Goal: Task Accomplishment & Management: Complete application form

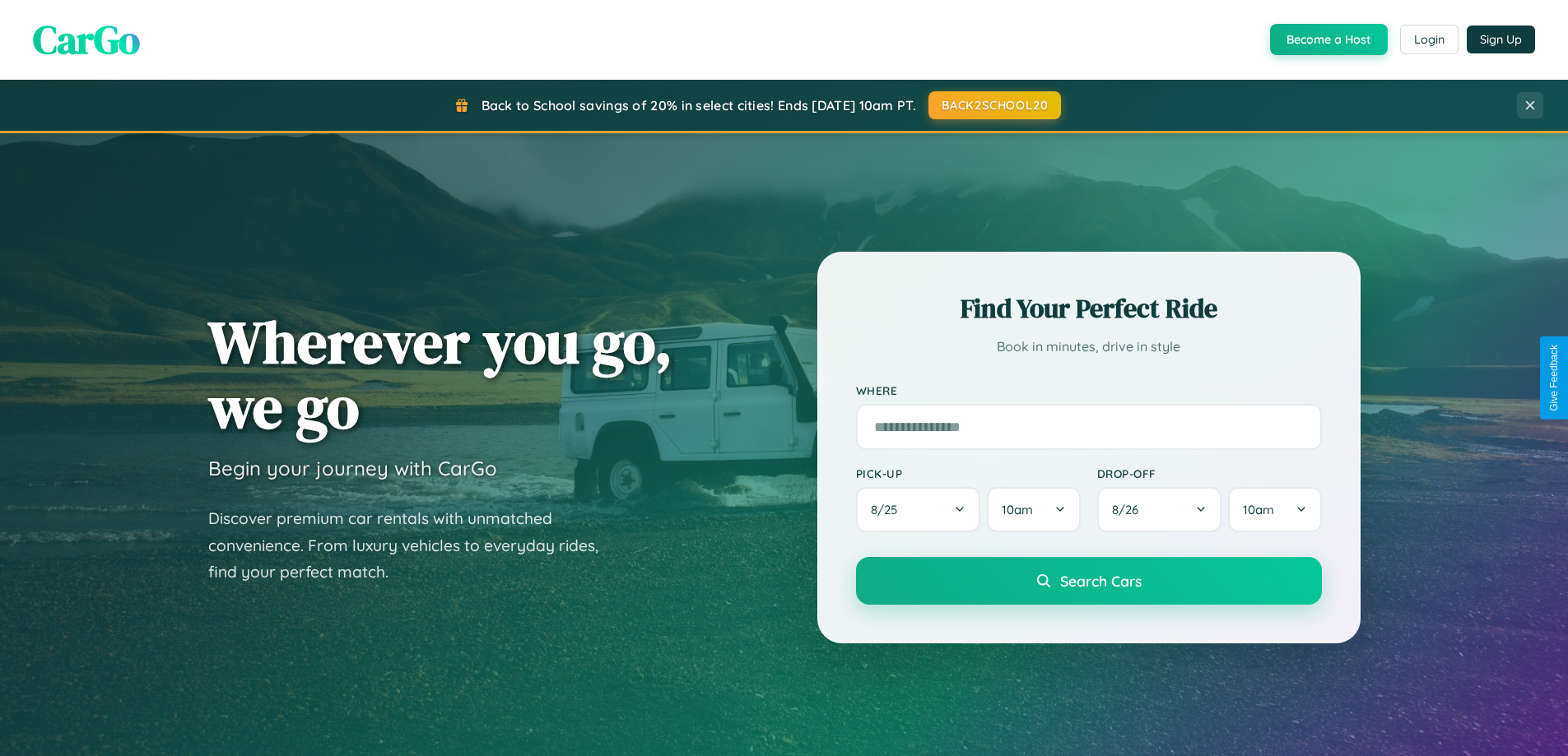
scroll to position [709, 0]
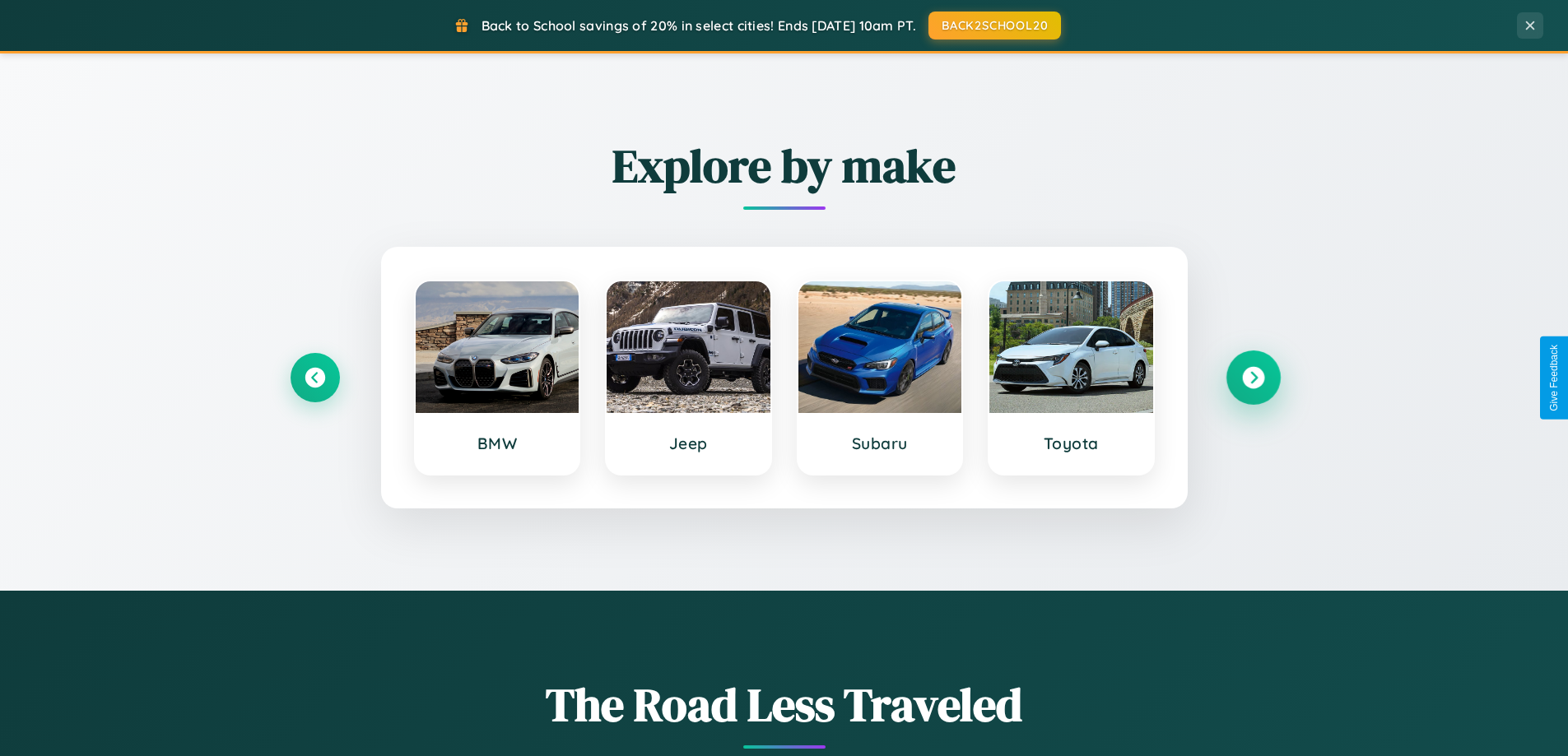
click at [1252, 378] on icon at bounding box center [1252, 378] width 22 height 22
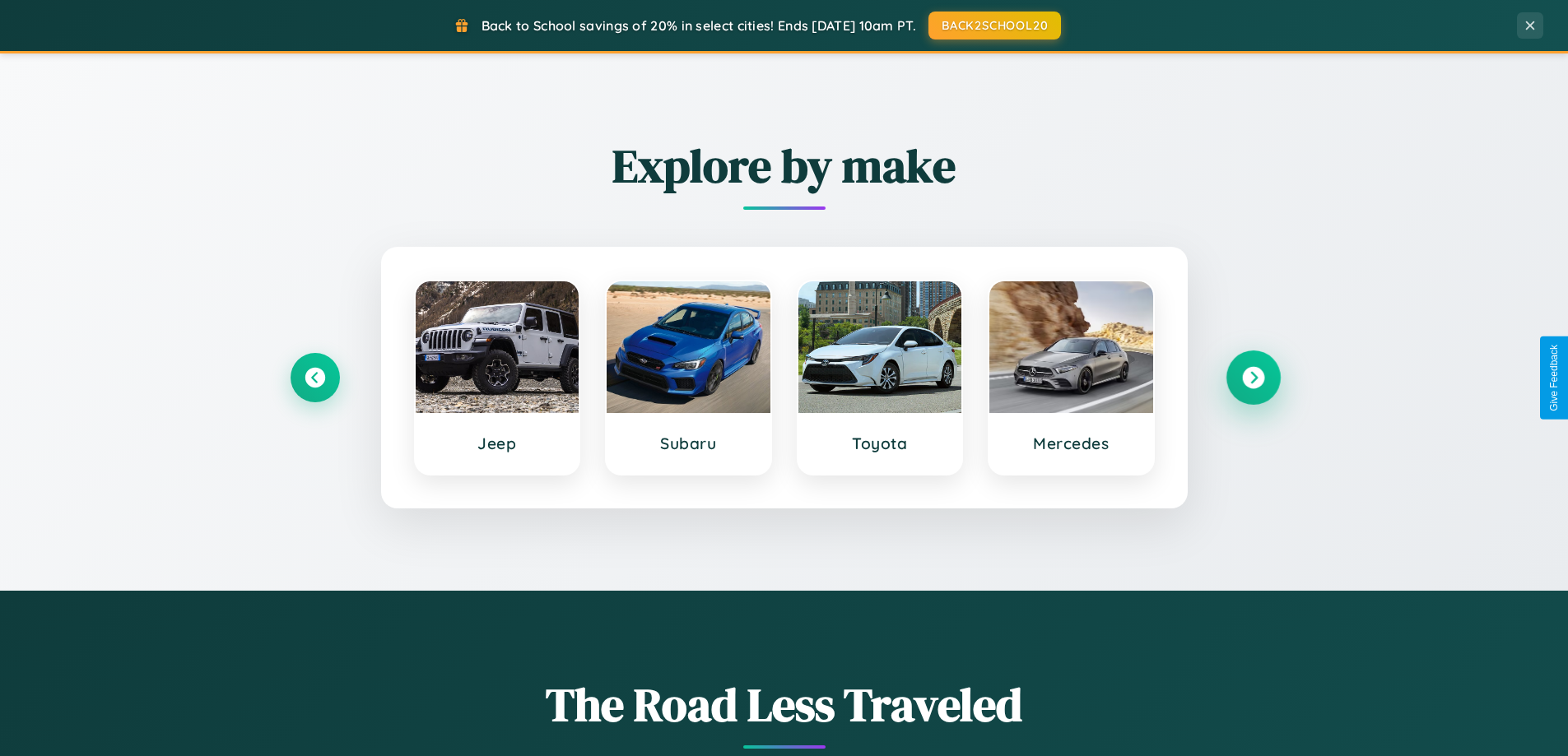
click at [1252, 378] on icon at bounding box center [1252, 378] width 22 height 22
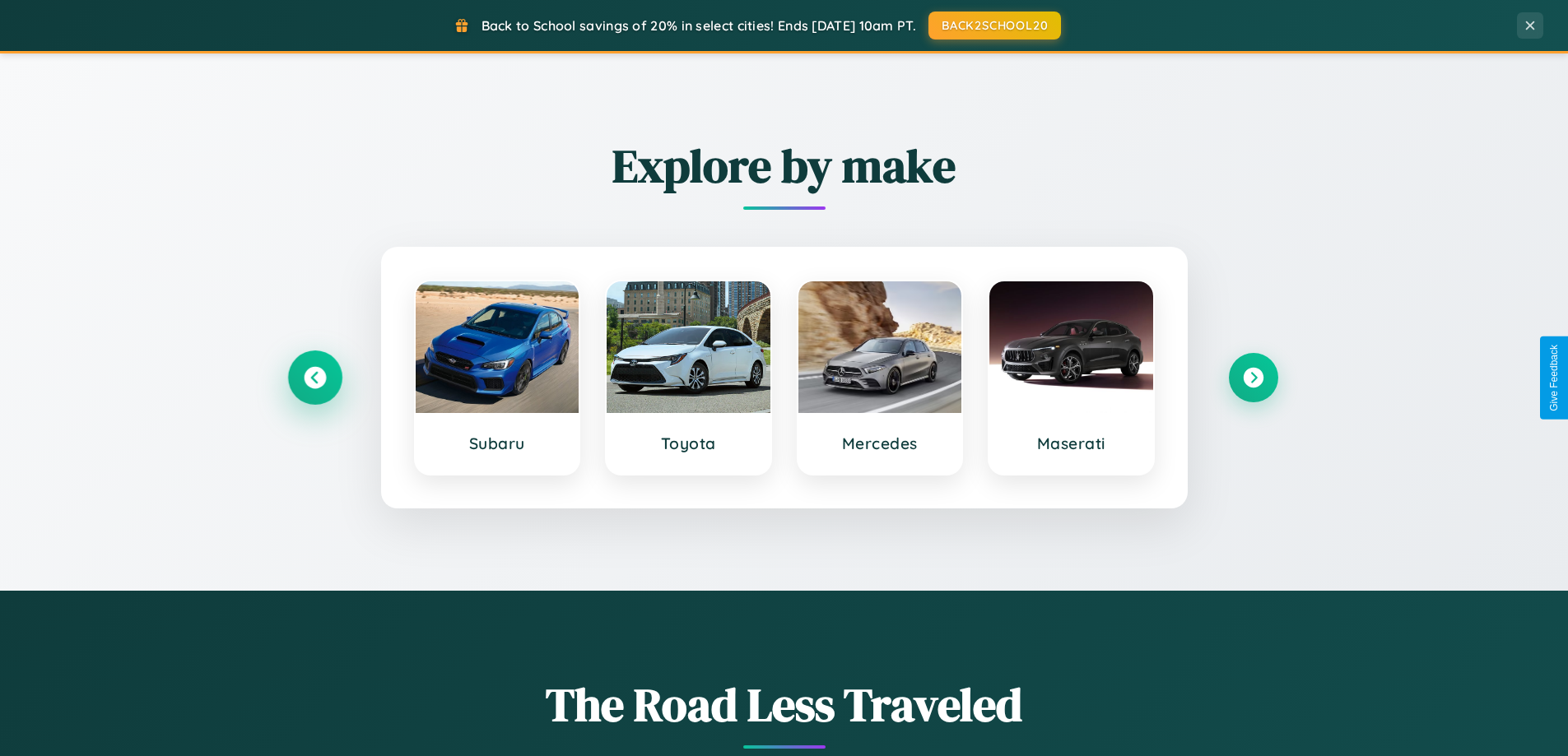
click at [315, 378] on icon at bounding box center [315, 378] width 22 height 22
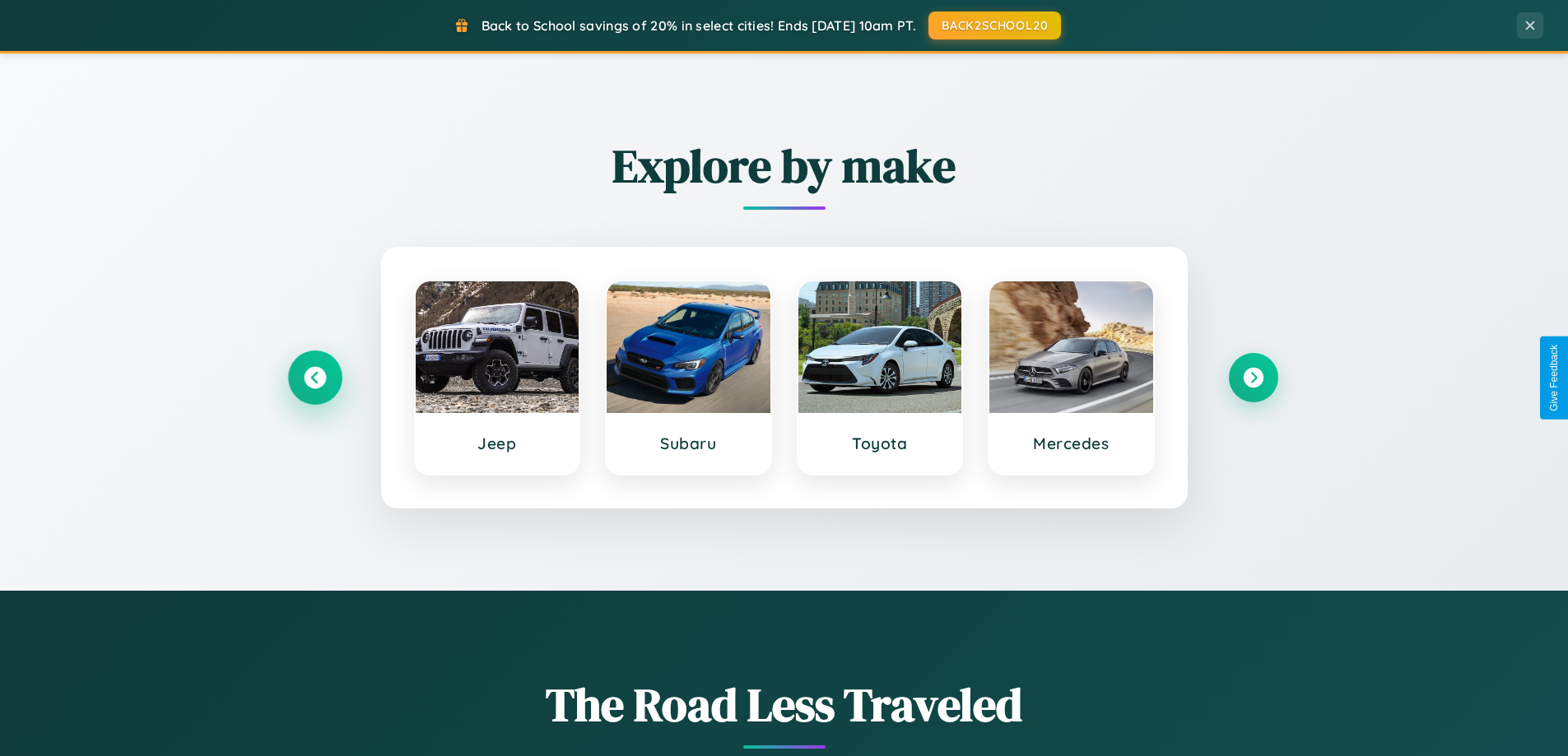
click at [315, 378] on icon at bounding box center [315, 378] width 22 height 22
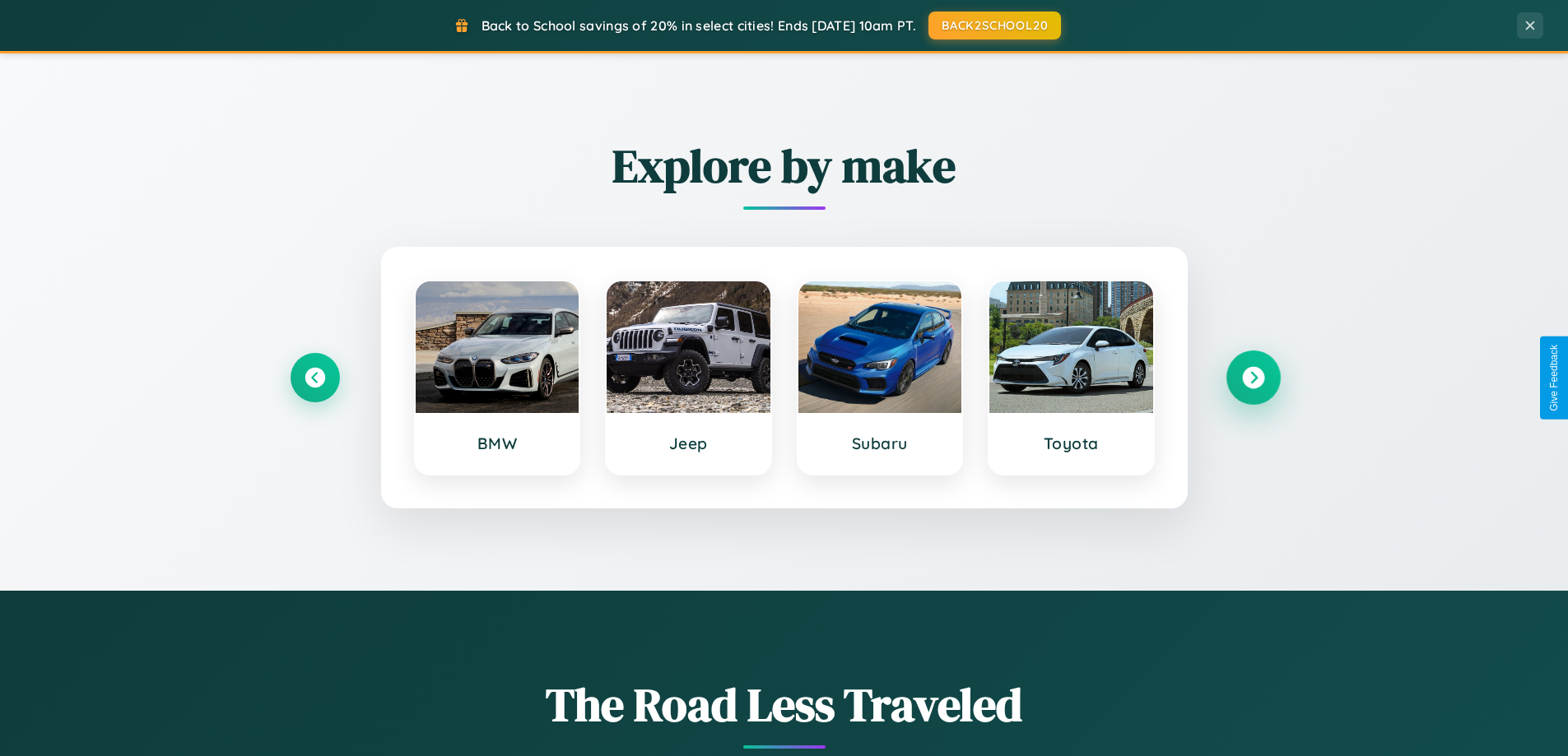
click at [1252, 378] on icon at bounding box center [1252, 378] width 22 height 22
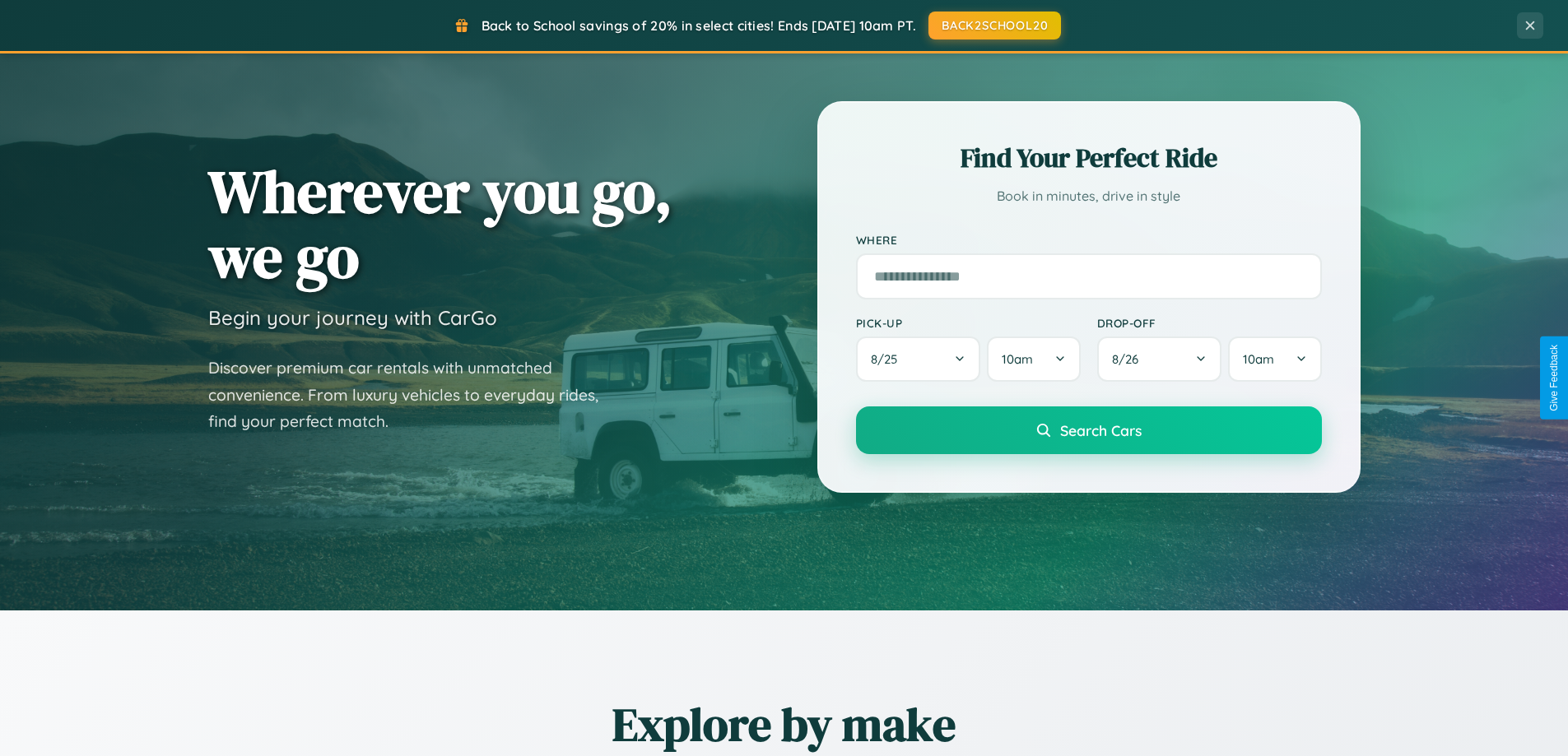
scroll to position [0, 0]
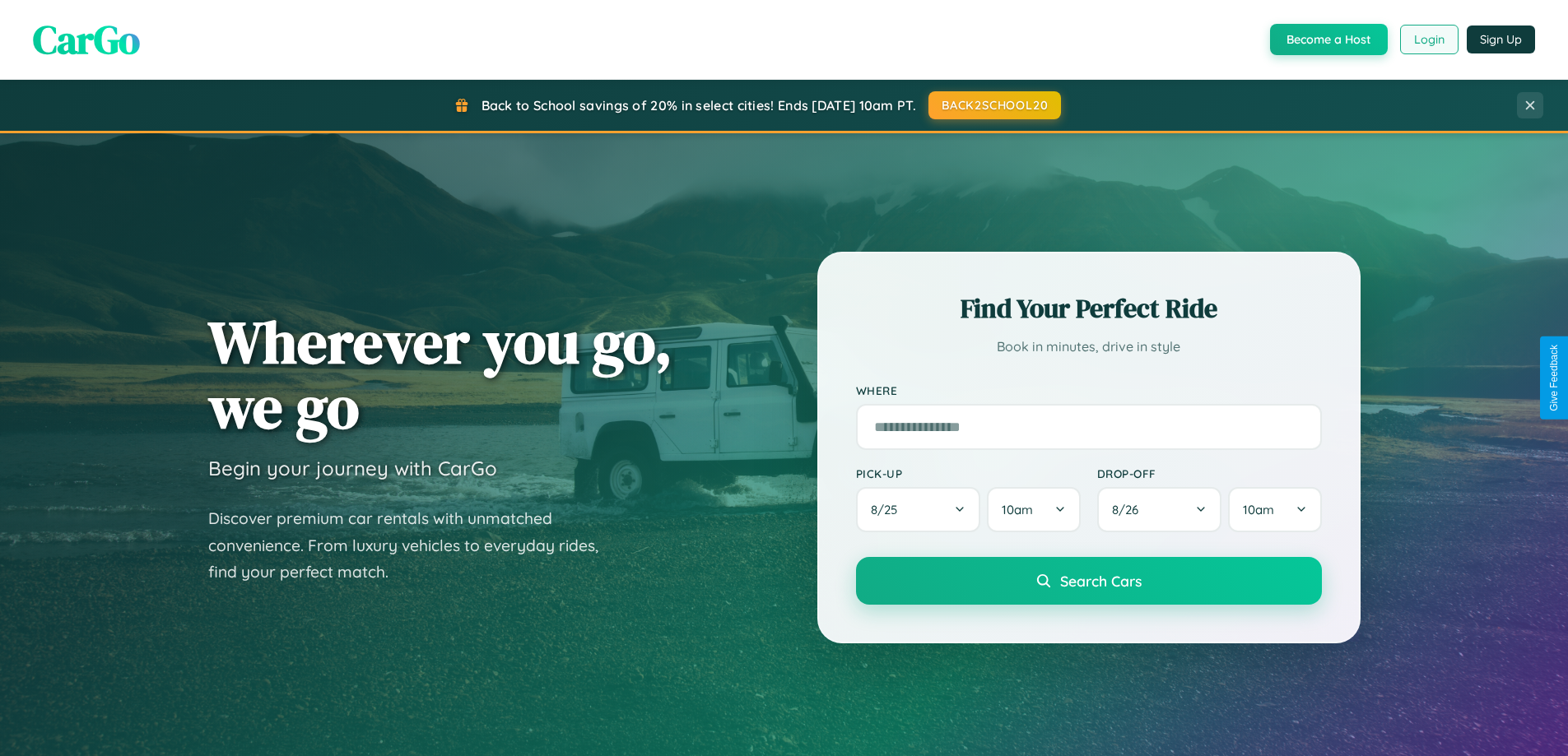
click at [1428, 40] on button "Login" at bounding box center [1429, 40] width 58 height 30
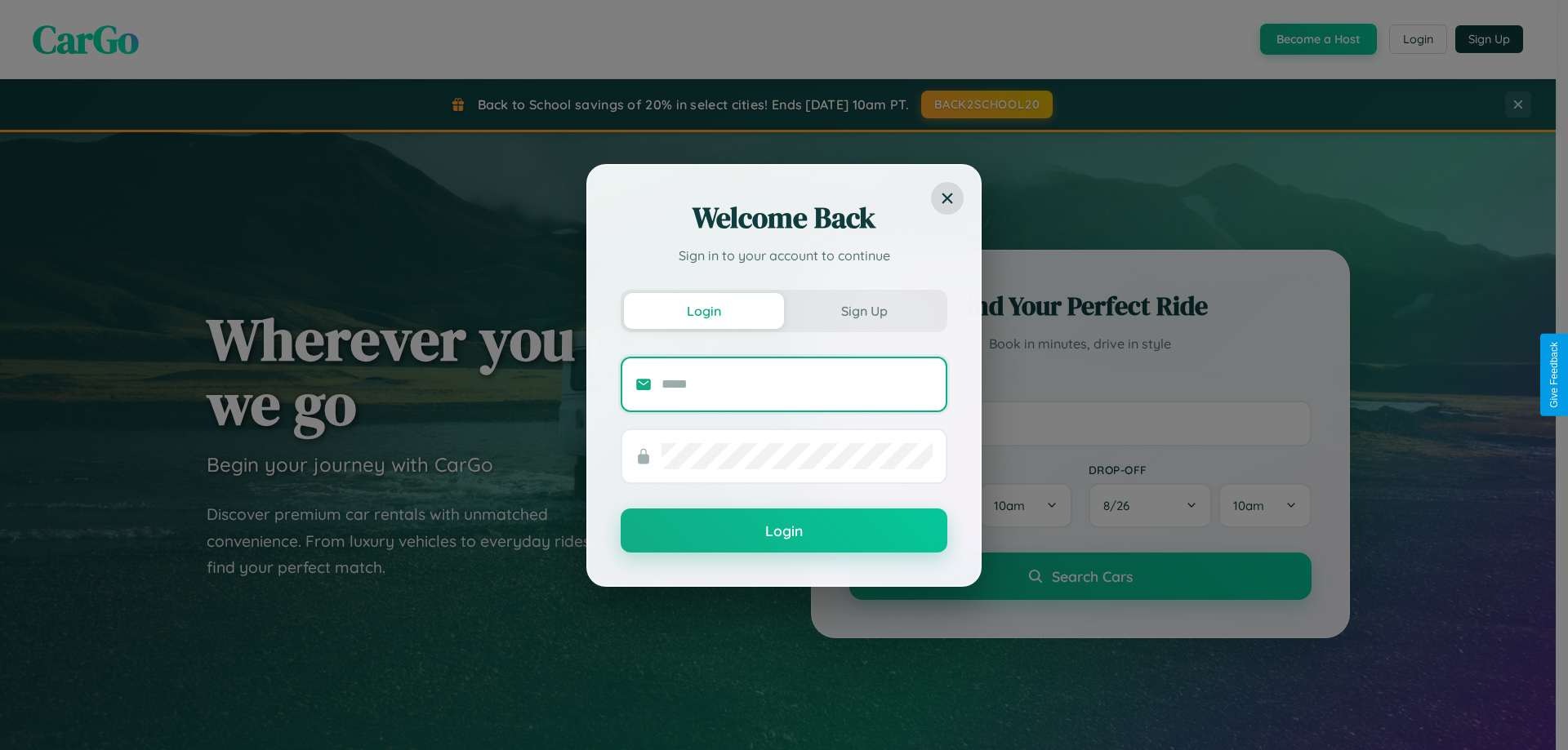
click at [797, 384] on input "text" at bounding box center [797, 384] width 271 height 27
type input "**********"
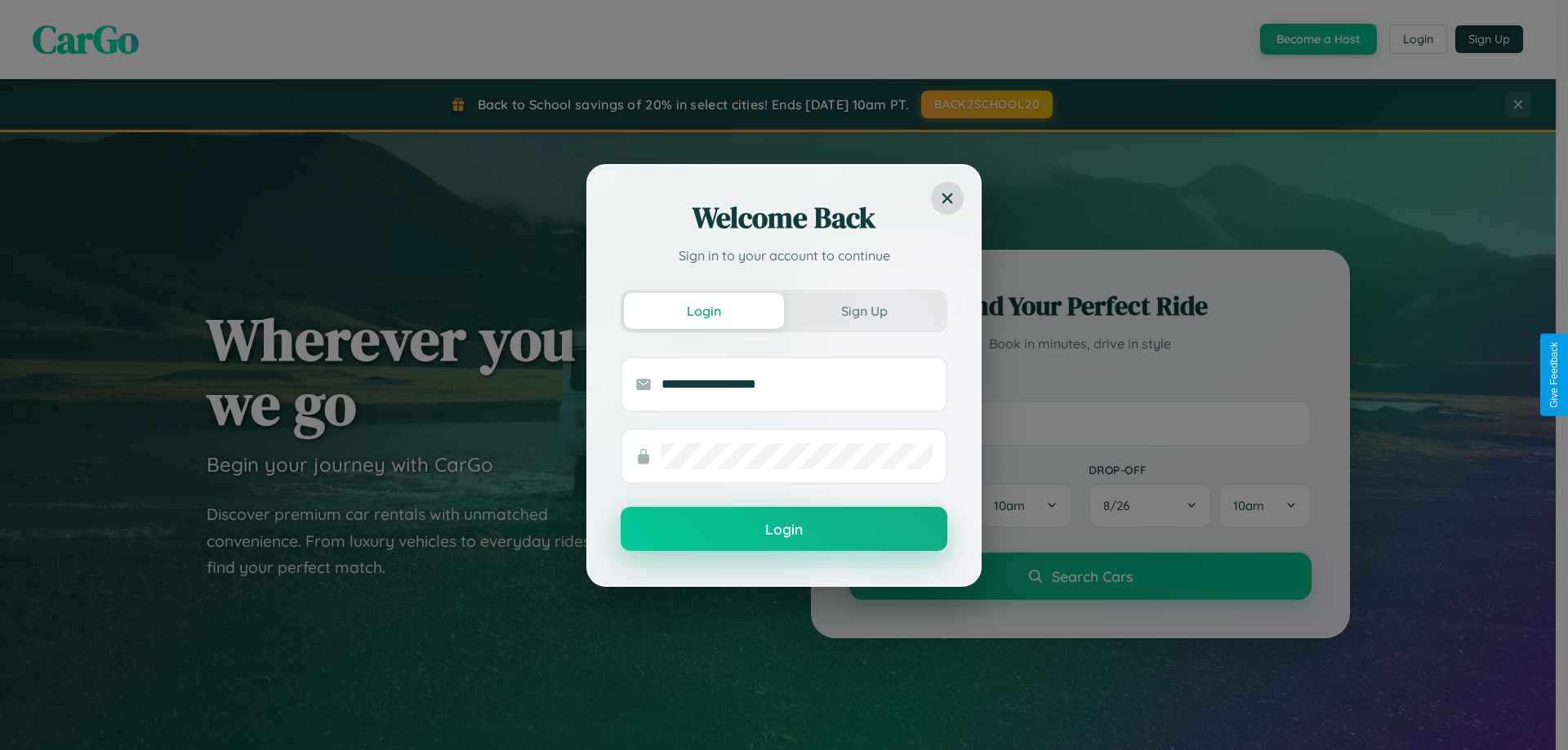
click at [784, 530] on button "Login" at bounding box center [784, 529] width 327 height 44
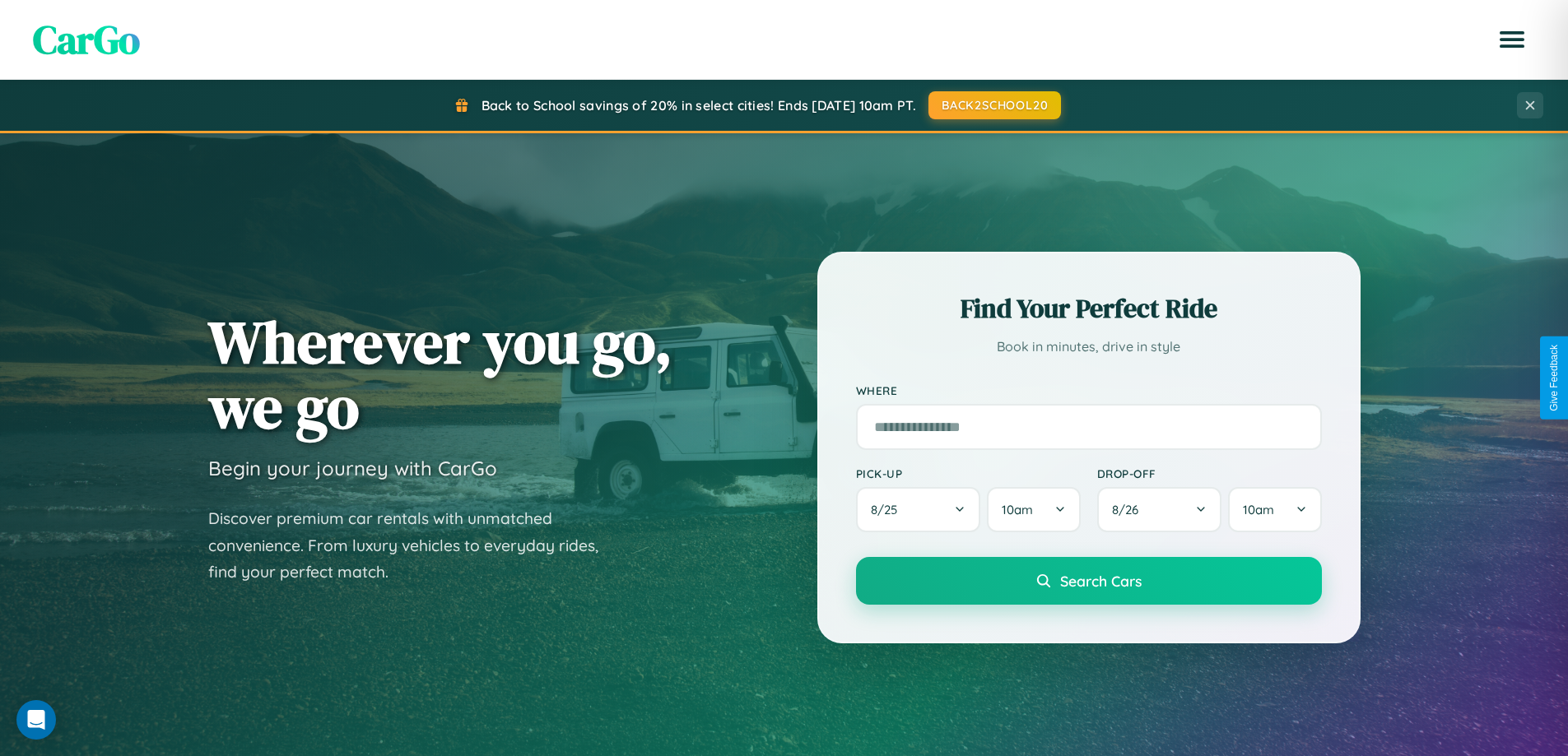
scroll to position [2645, 0]
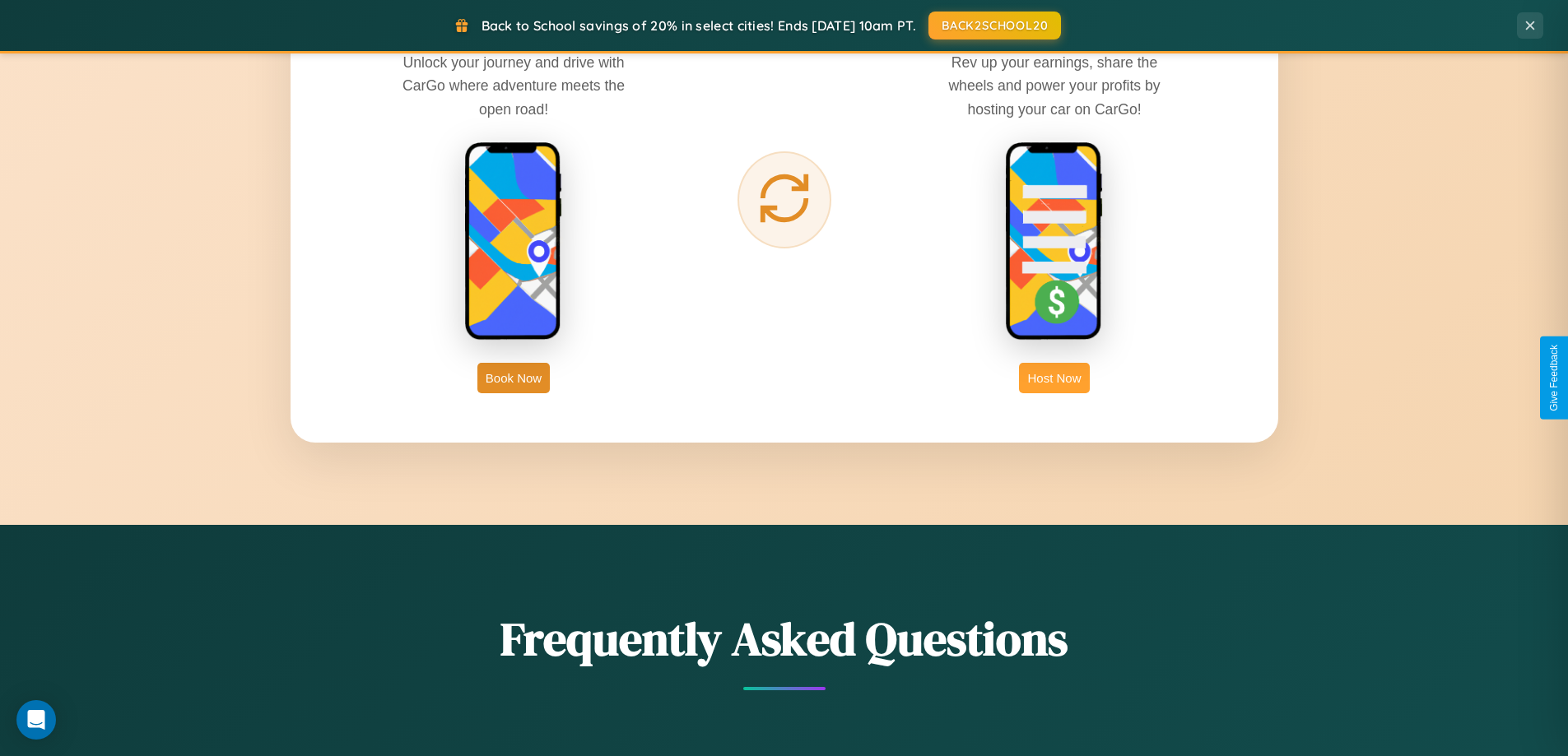
click at [1055, 378] on button "Host Now" at bounding box center [1054, 378] width 70 height 31
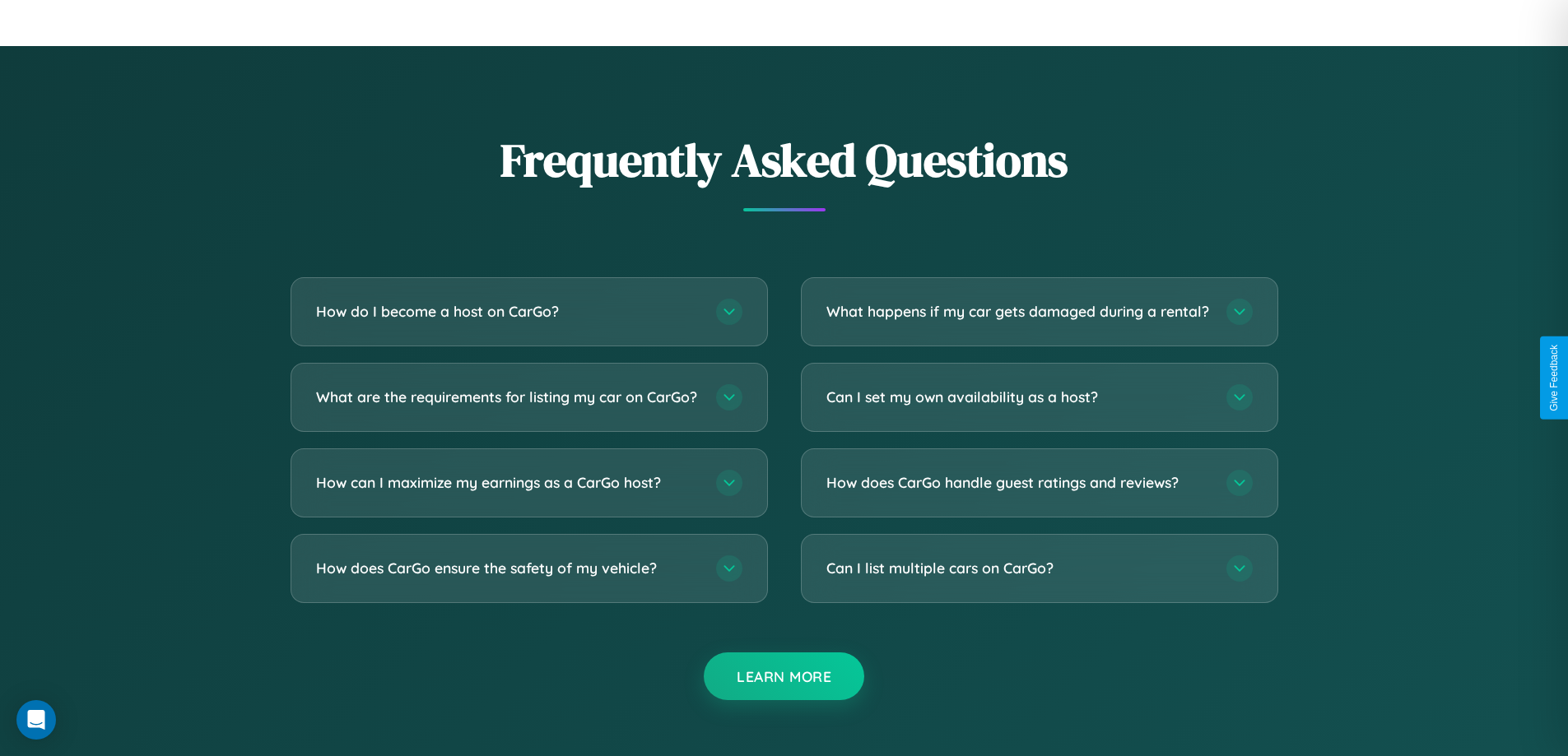
scroll to position [2225, 0]
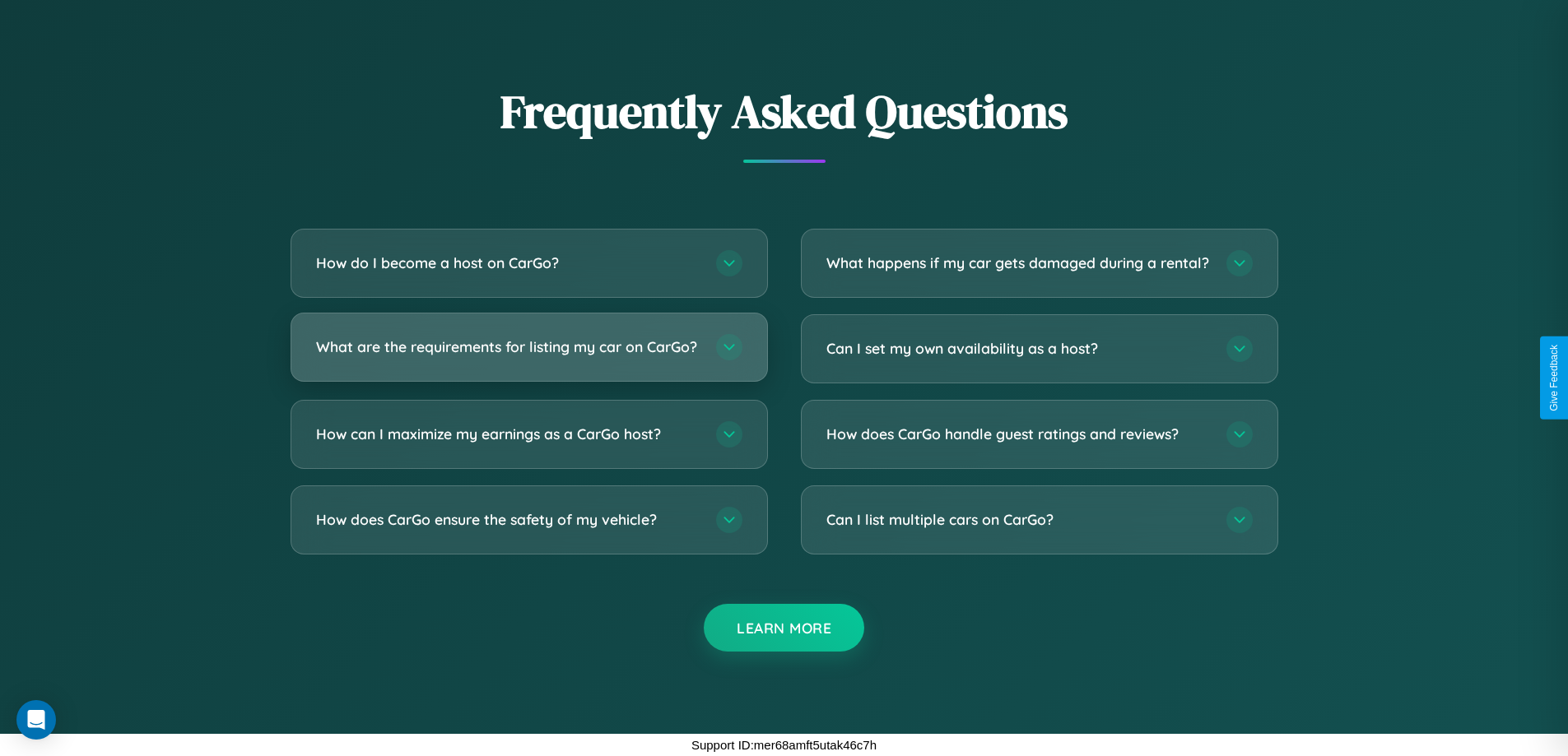
click at [528, 340] on h3 "What are the requirements for listing my car on CarGo?" at bounding box center [507, 346] width 384 height 21
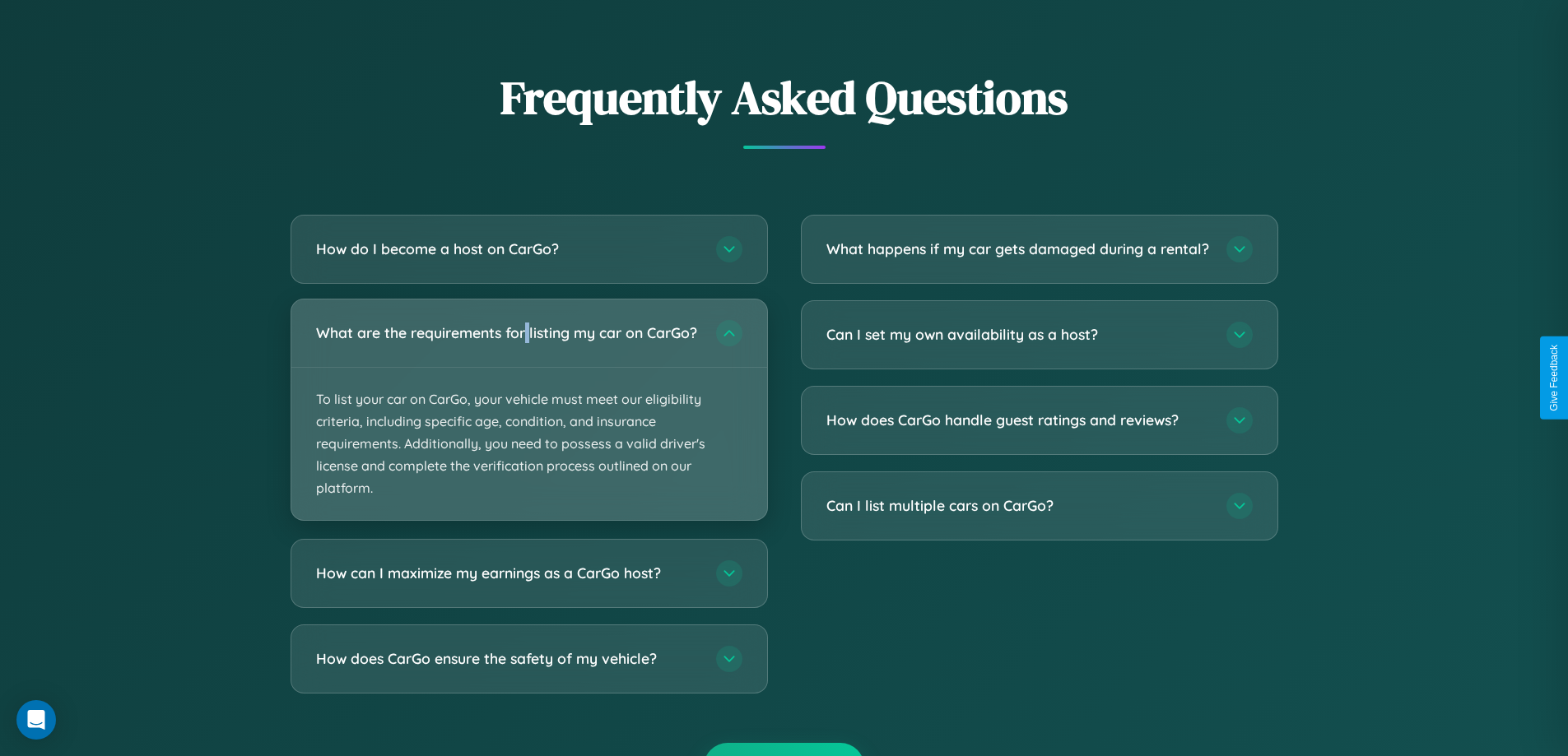
scroll to position [0, 0]
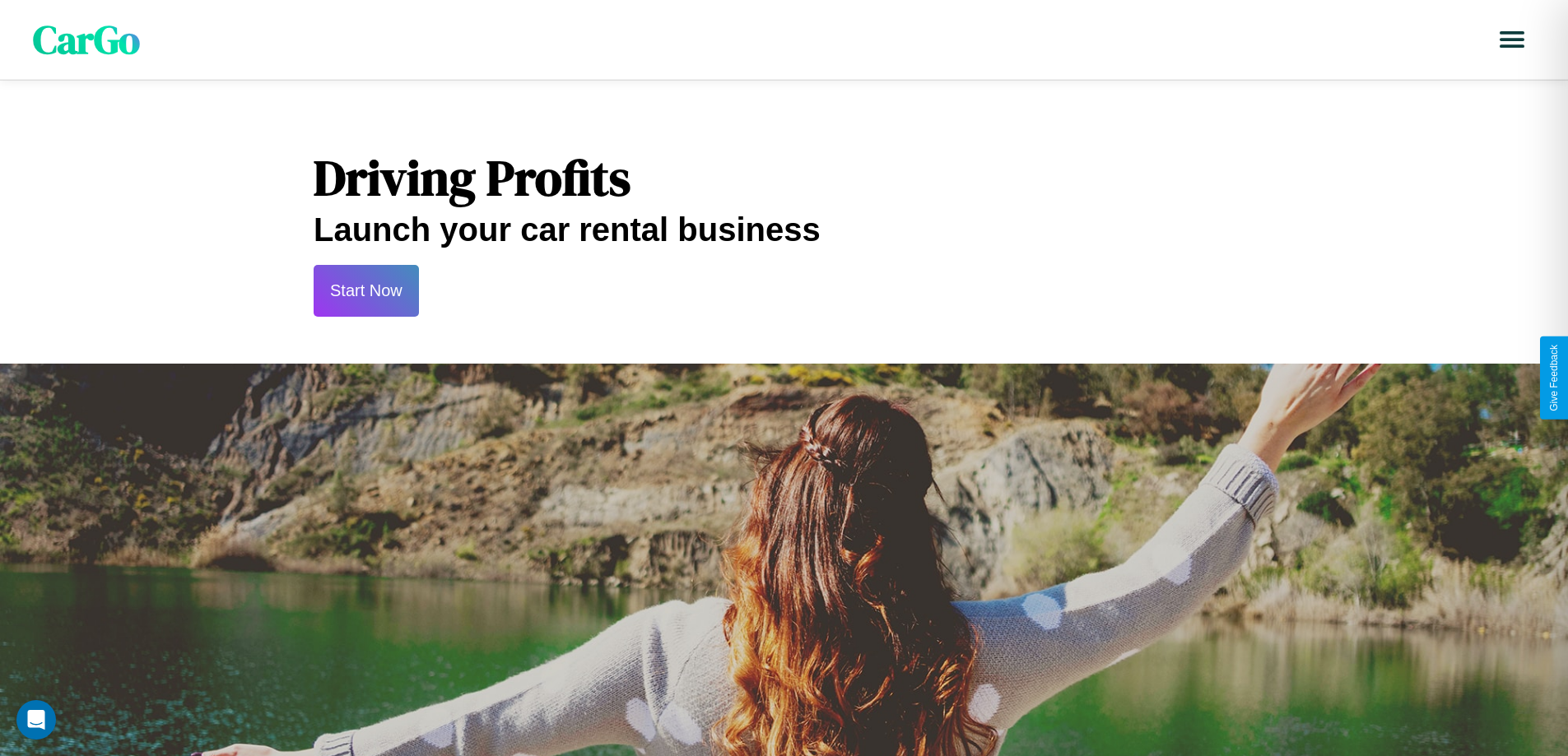
click at [365, 291] on button "Start Now" at bounding box center [366, 291] width 105 height 51
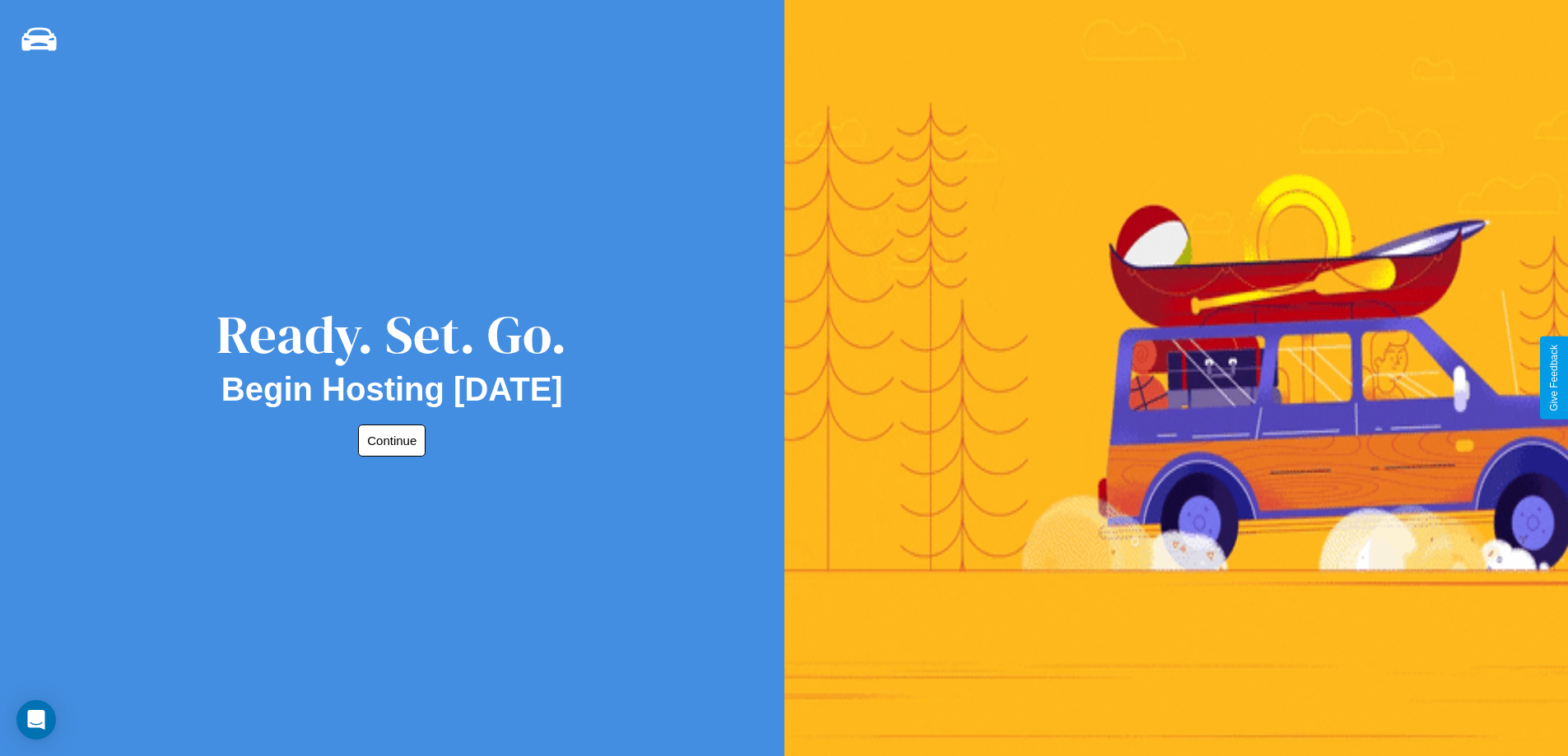
click at [389, 440] on button "Continue" at bounding box center [392, 440] width 67 height 32
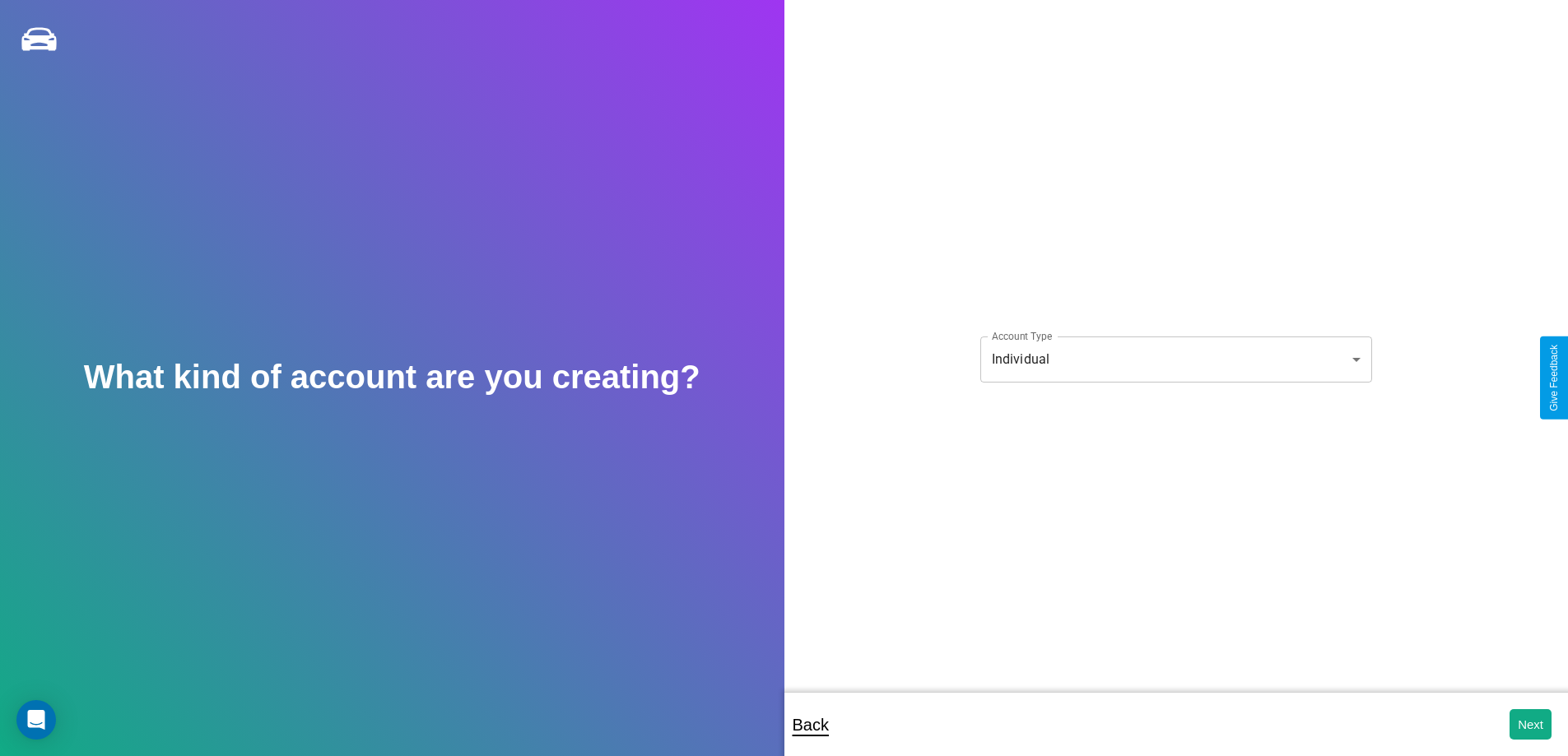
click at [1175, 359] on body "**********" at bounding box center [784, 389] width 1568 height 779
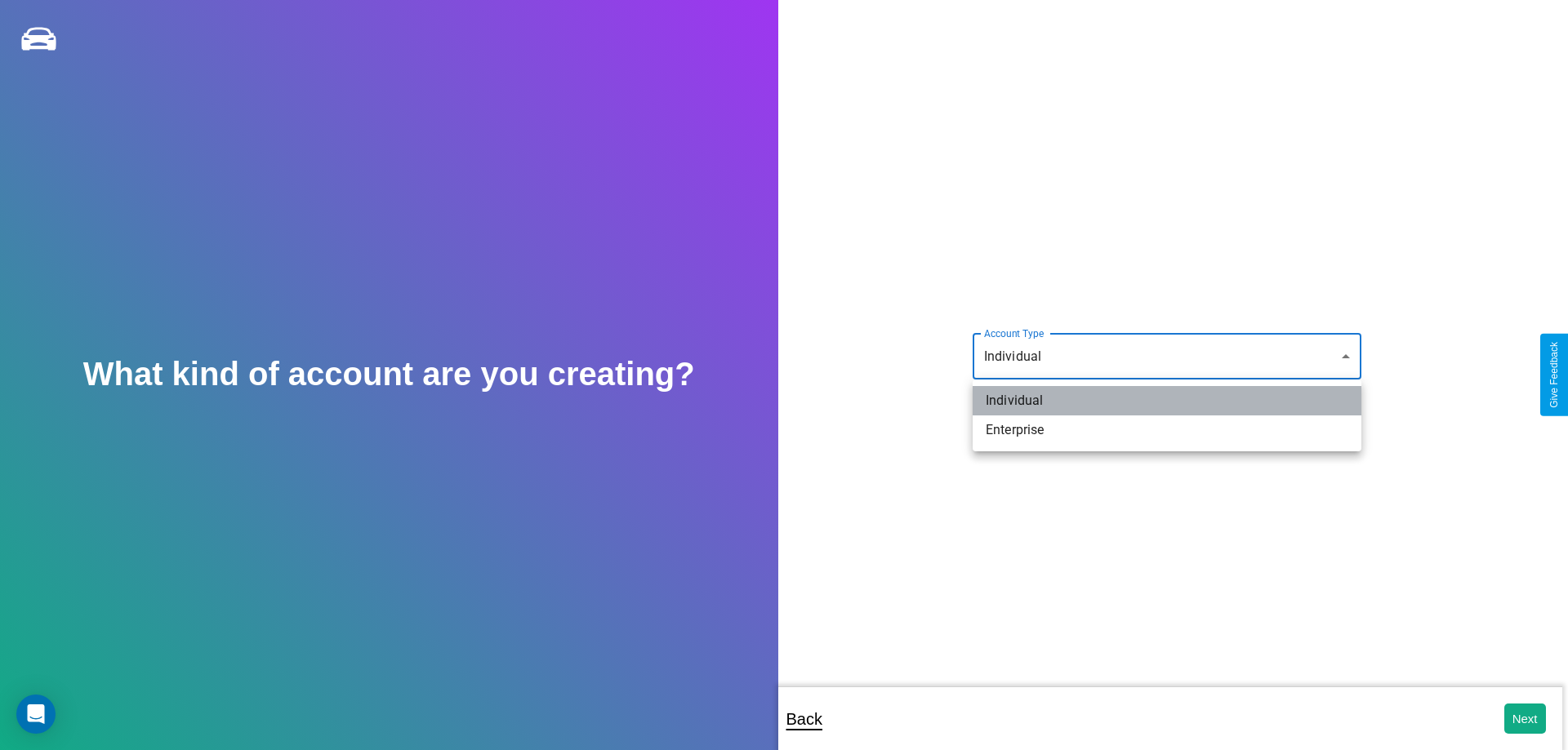
click at [1167, 401] on li "Individual" at bounding box center [1167, 401] width 389 height 29
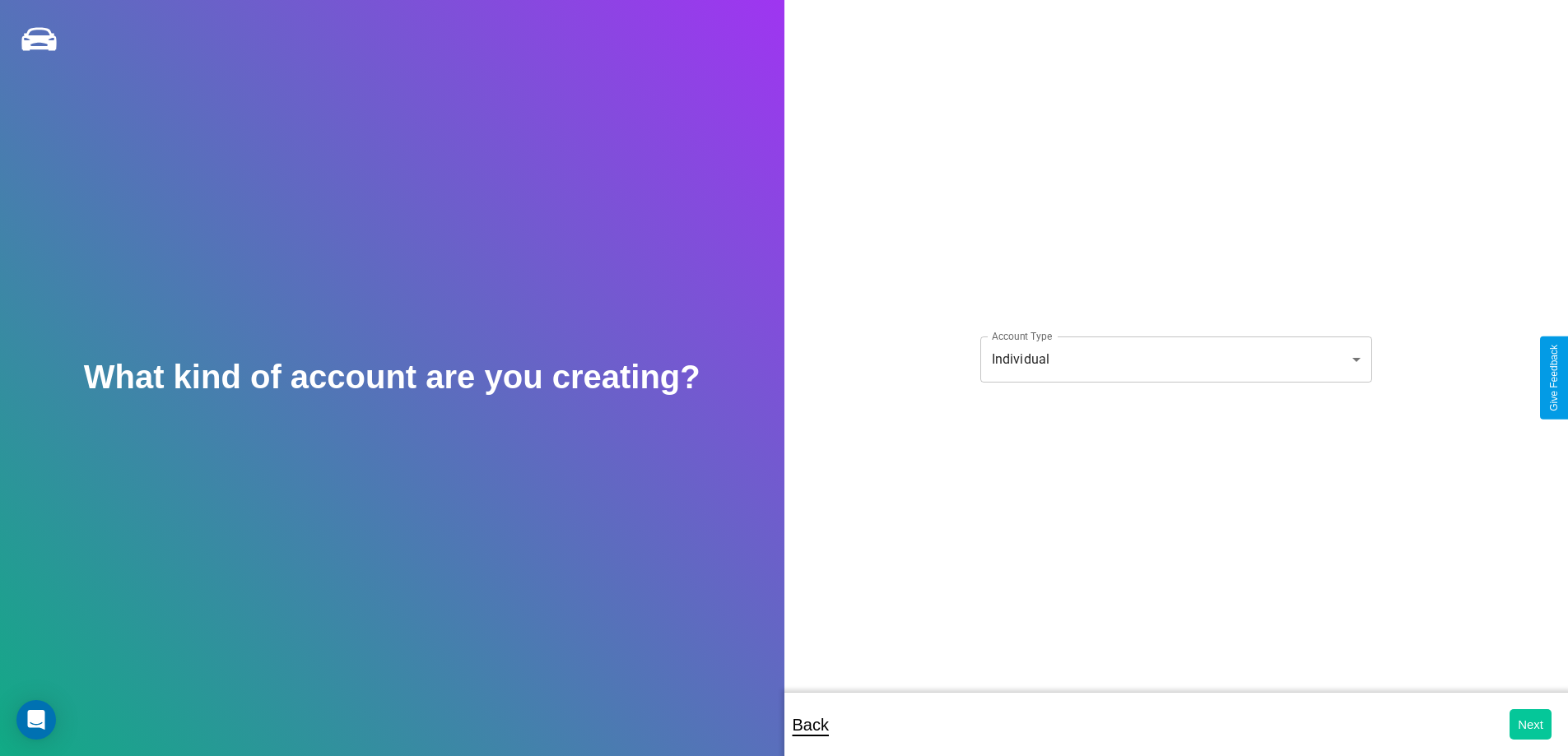
click at [1529, 724] on button "Next" at bounding box center [1530, 724] width 42 height 31
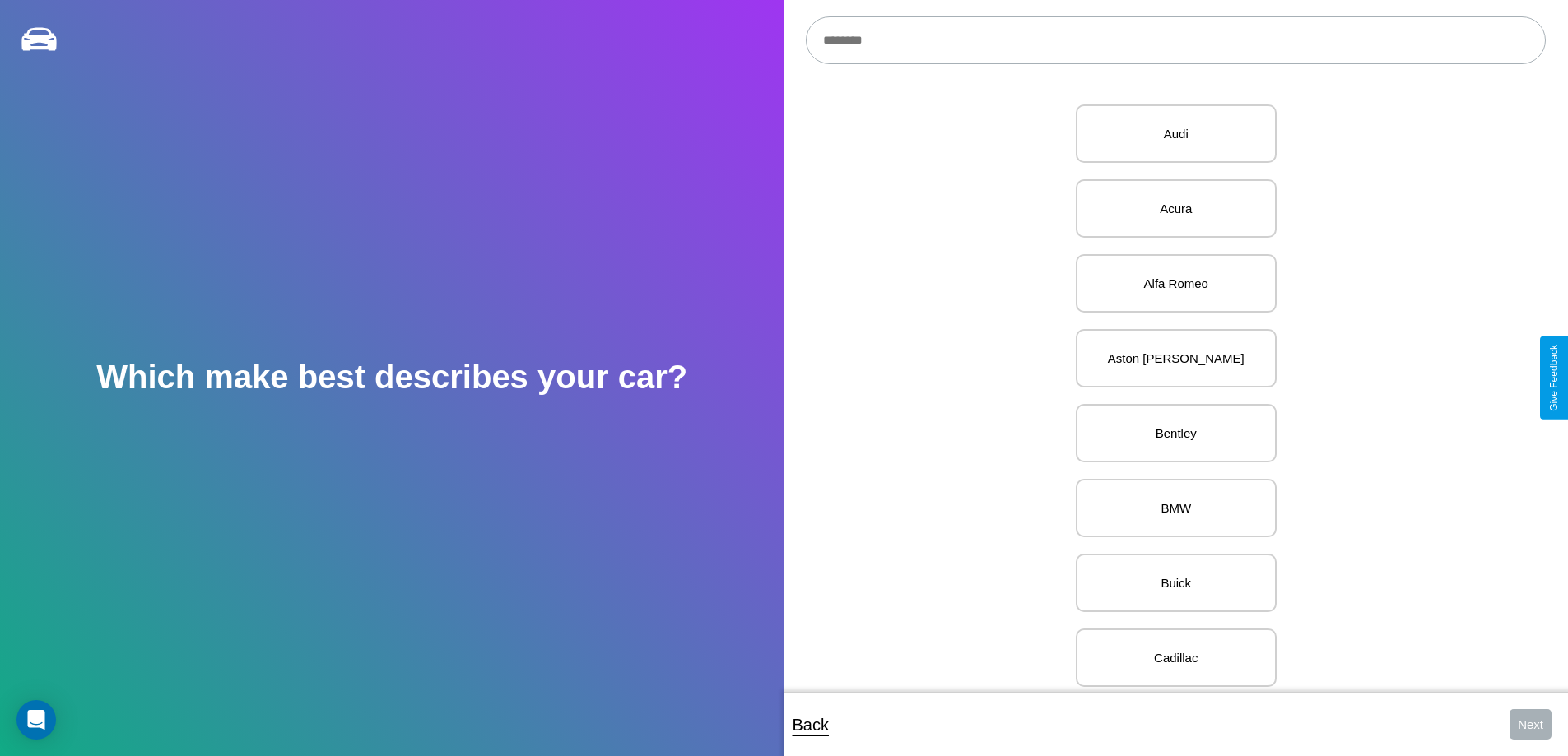
scroll to position [114, 0]
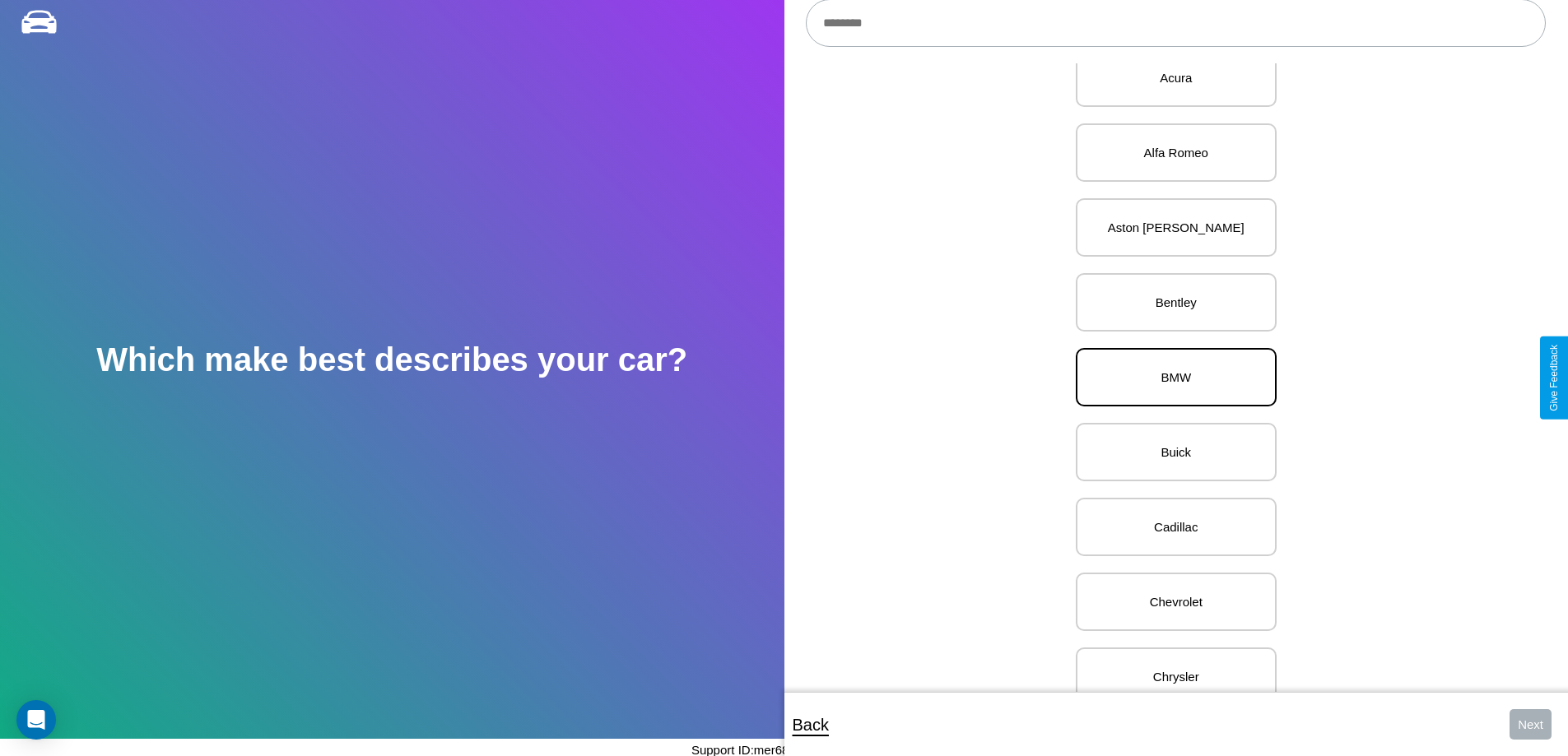
click at [1169, 378] on p "BMW" at bounding box center [1176, 377] width 164 height 22
click at [1529, 724] on button "Next" at bounding box center [1530, 724] width 42 height 31
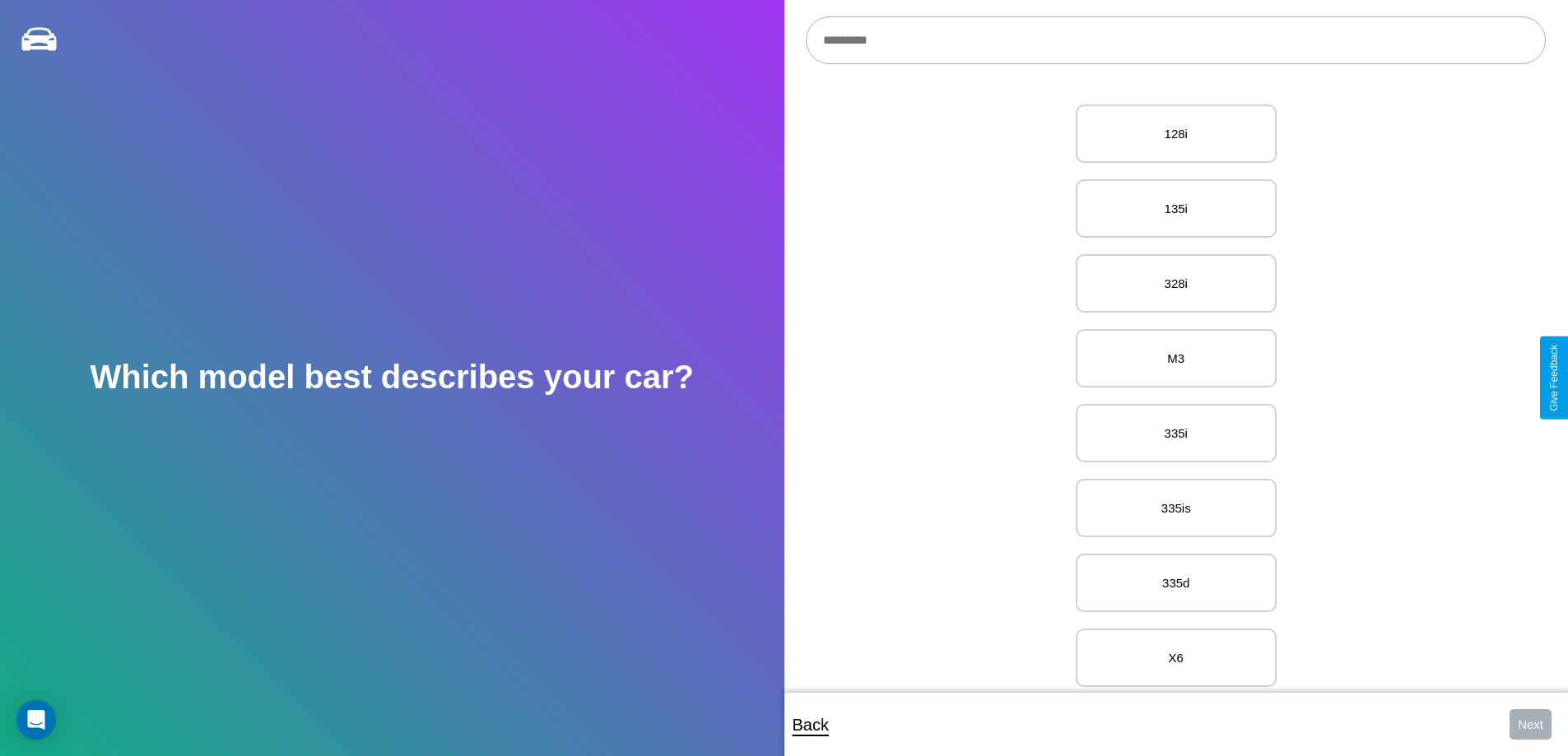
click at [1175, 41] on input "text" at bounding box center [1175, 41] width 740 height 47
type input "********"
click at [1169, 135] on p "325/325e" at bounding box center [1176, 134] width 164 height 22
click at [1529, 724] on button "Next" at bounding box center [1530, 724] width 42 height 31
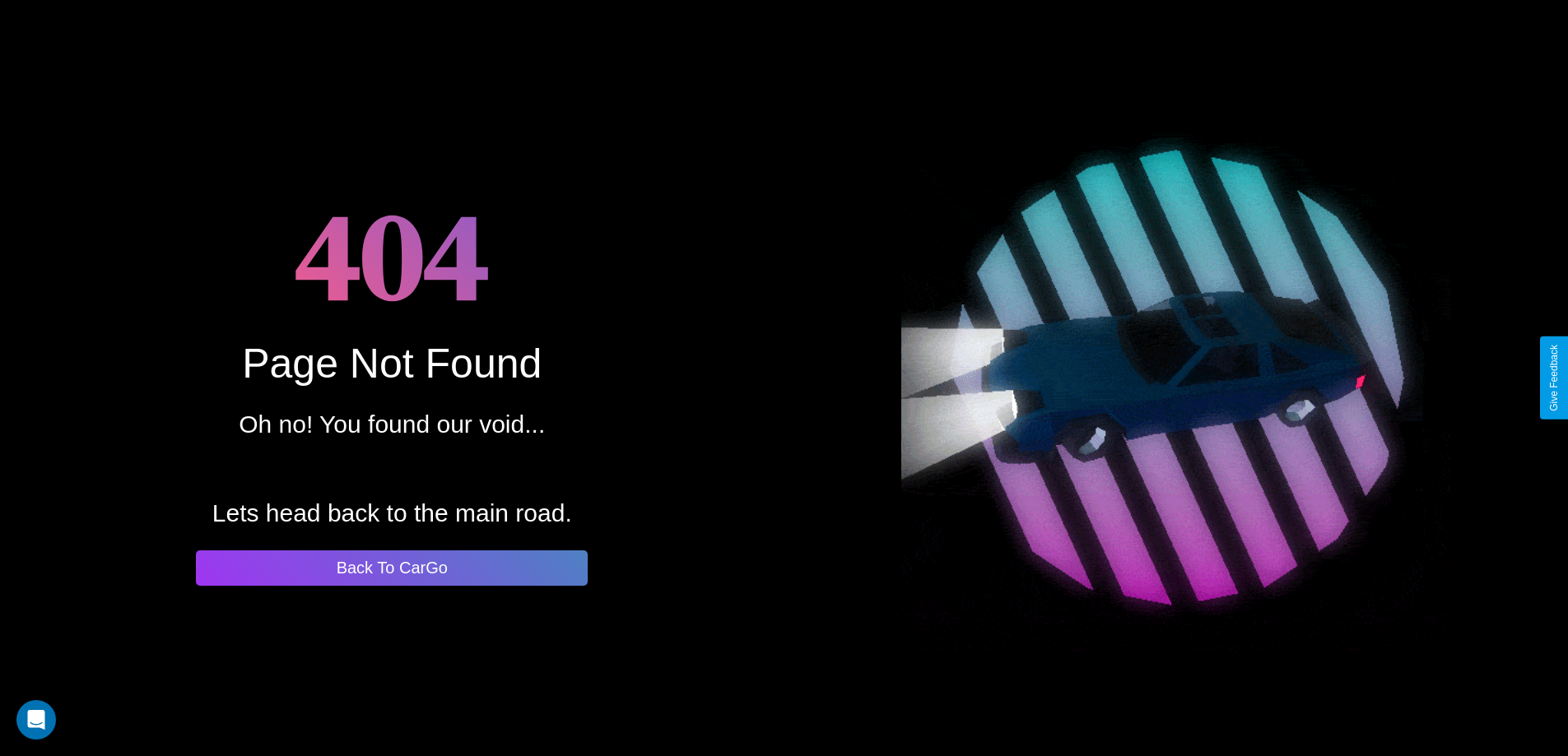
click at [392, 568] on button "Back To CarGo" at bounding box center [392, 569] width 392 height 36
